Goal: Contribute content: Add original content to the website for others to see

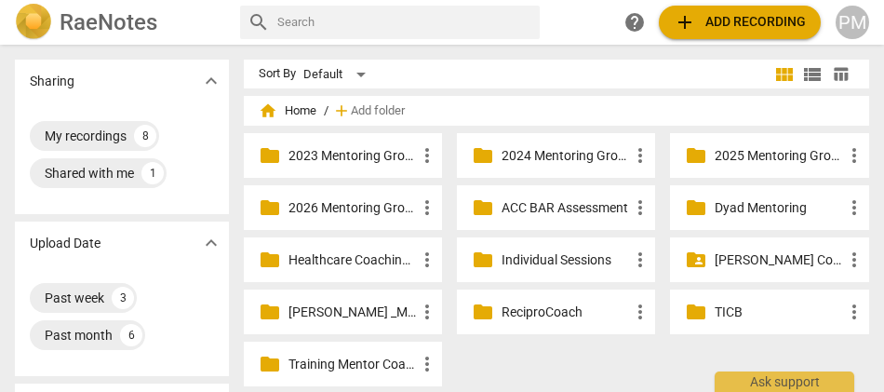
click at [728, 308] on p "TICB" at bounding box center [778, 312] width 127 height 20
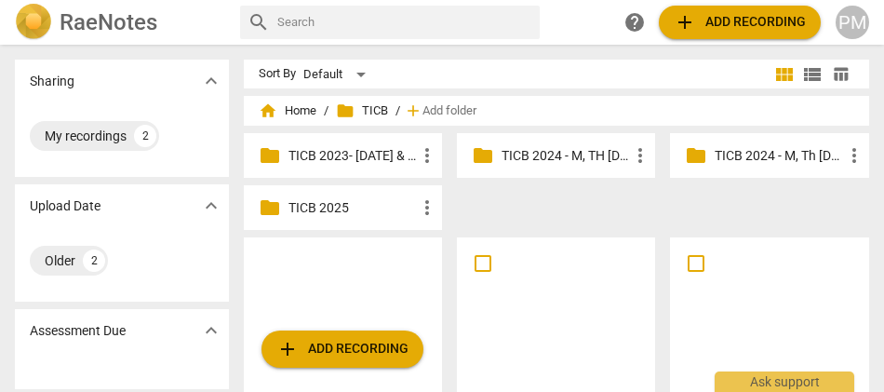
click at [302, 207] on p "TICB 2025" at bounding box center [352, 208] width 127 height 20
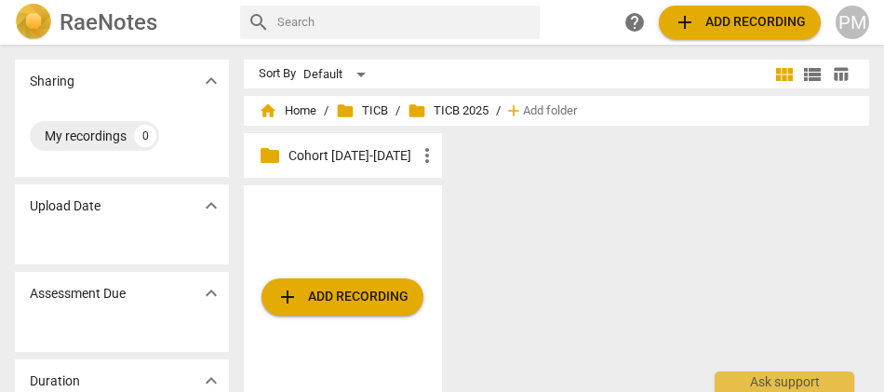
click at [335, 302] on span "add Add recording" at bounding box center [342, 297] width 132 height 22
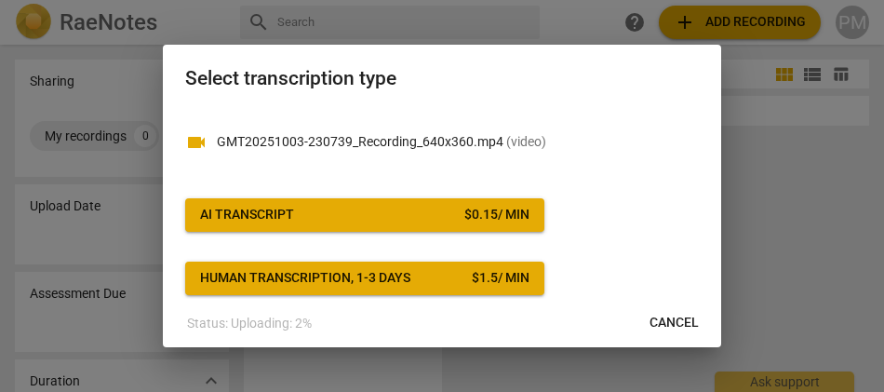
click at [281, 221] on div "AI Transcript" at bounding box center [247, 215] width 94 height 19
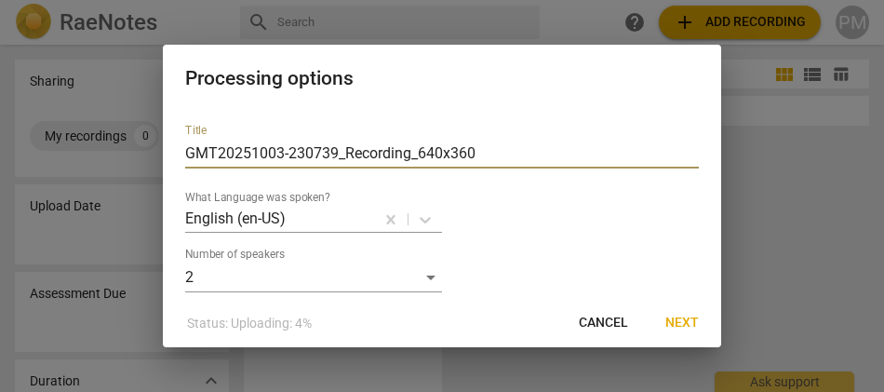
click at [186, 151] on input "GMT20251003-230739_Recording_640x360" at bounding box center [442, 154] width 514 height 30
click at [616, 147] on input "Ayesha_Minute 29 (GMT20251003-230739_Recording_640x360" at bounding box center [442, 154] width 514 height 30
click at [465, 153] on input "Ayesha_Minute 29 (GMT20251003-230739_Recording_640x360" at bounding box center [442, 154] width 514 height 30
type input "[PERSON_NAME] 29 (GMT20251003-230739)"
click at [686, 321] on span "Next" at bounding box center [682, 323] width 34 height 19
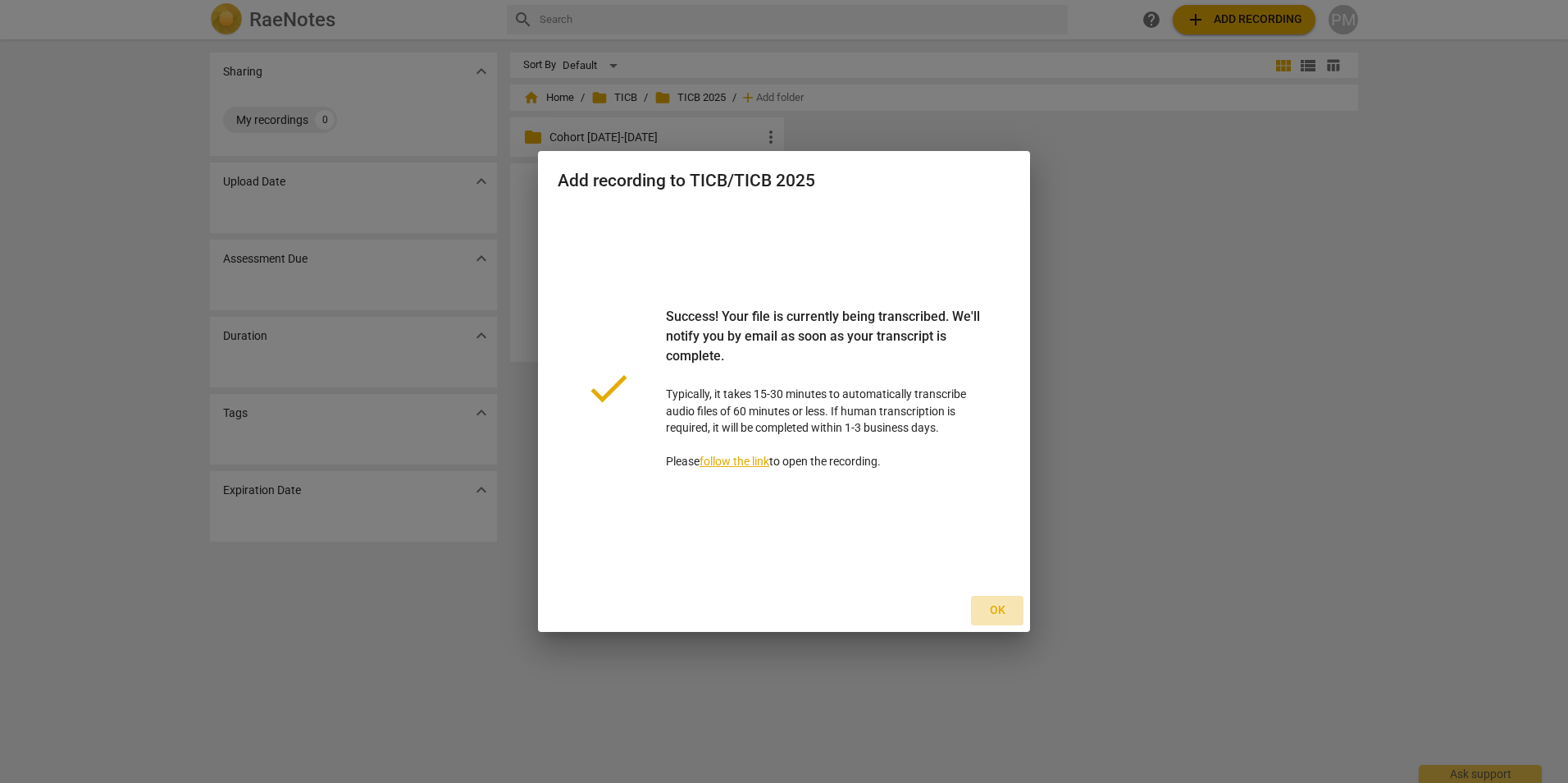
click at [778, 345] on span "Ok" at bounding box center [998, 610] width 26 height 17
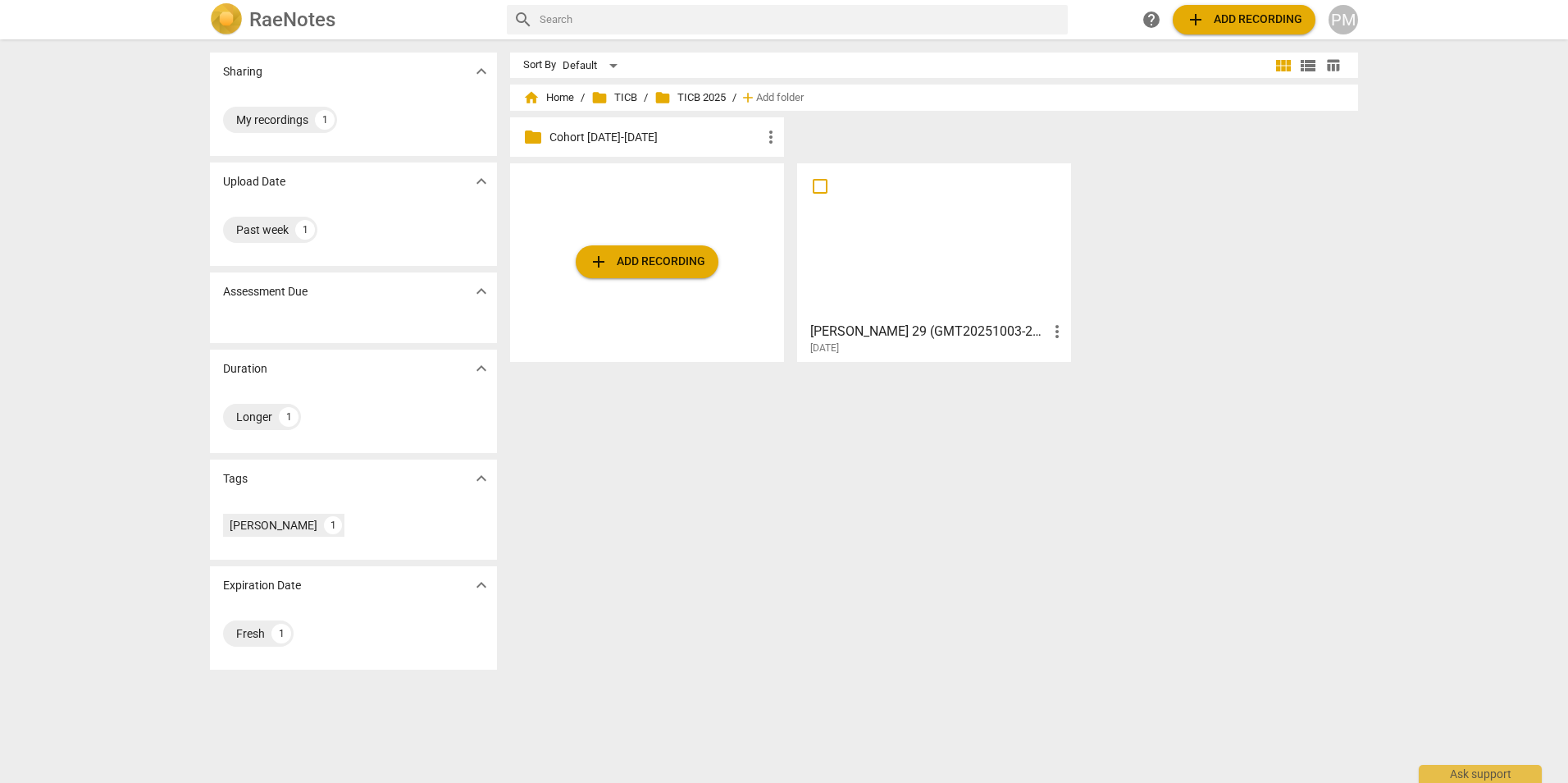
click at [778, 345] on div "[DATE]" at bounding box center [938, 348] width 256 height 14
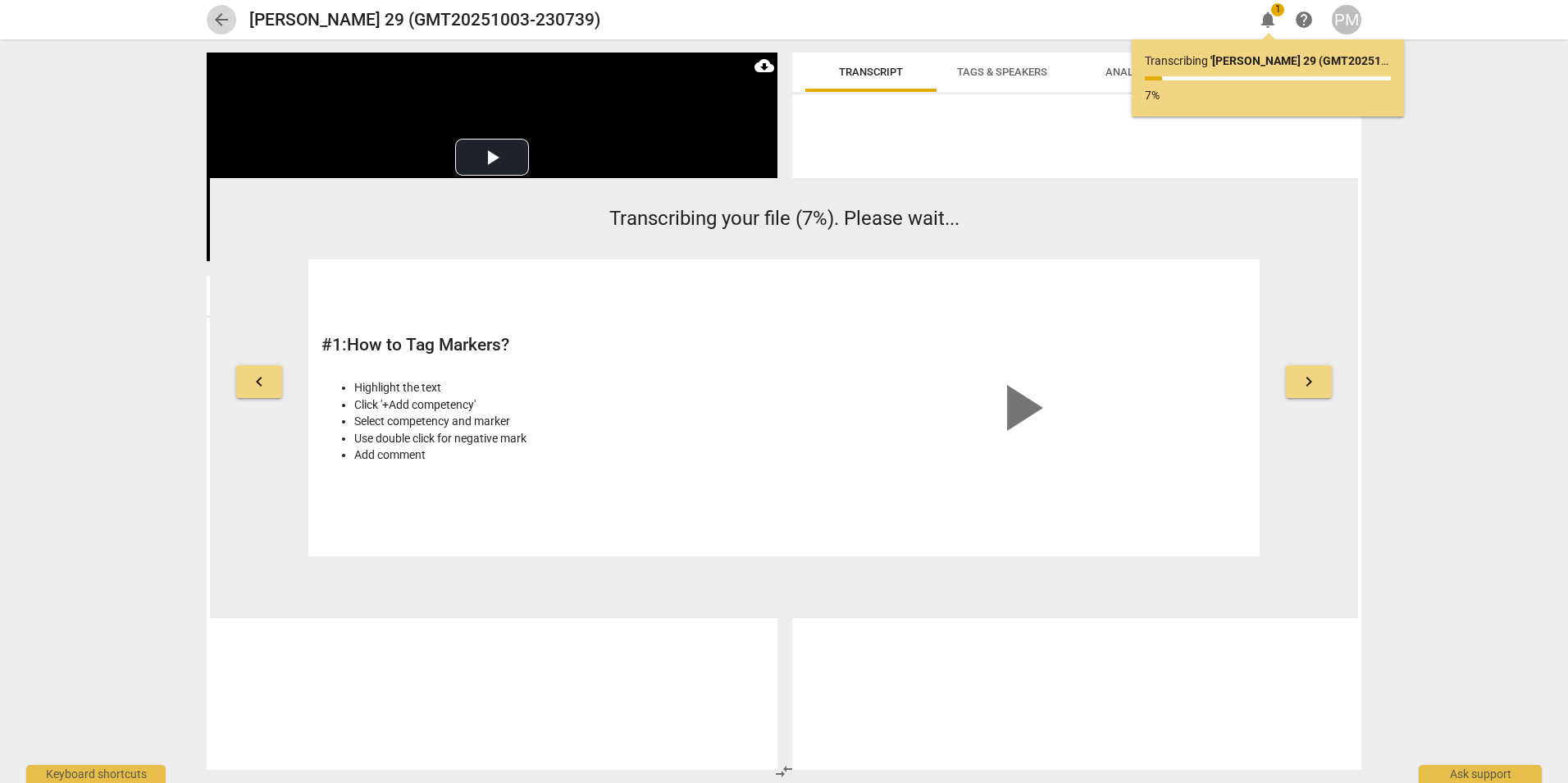
click at [213, 21] on span "arrow_back" at bounding box center [221, 19] width 19 height 19
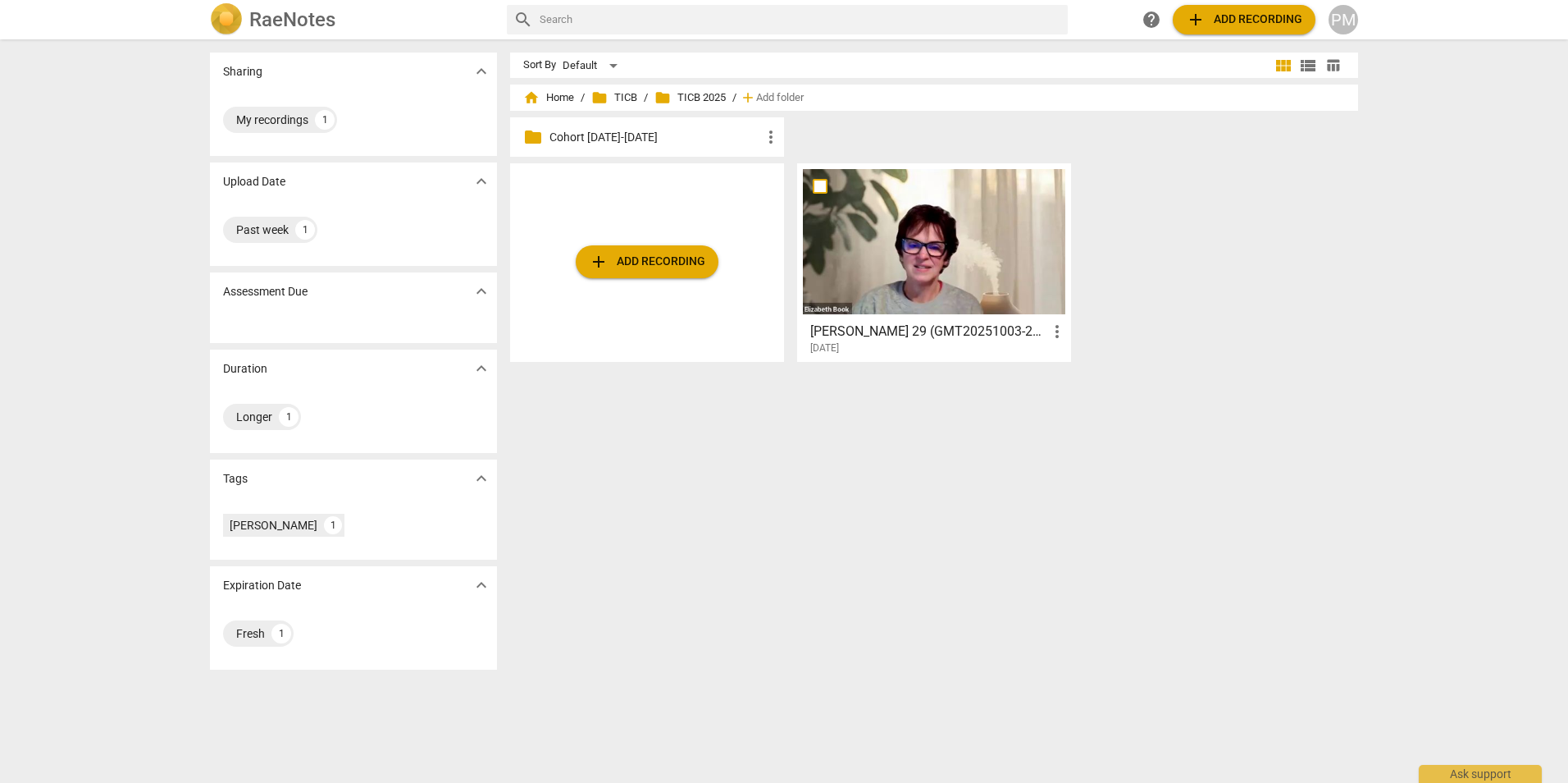
click at [778, 327] on h3 "[PERSON_NAME] 29 (GMT20251003-230739)" at bounding box center [928, 332] width 237 height 19
